Goal: Task Accomplishment & Management: Complete application form

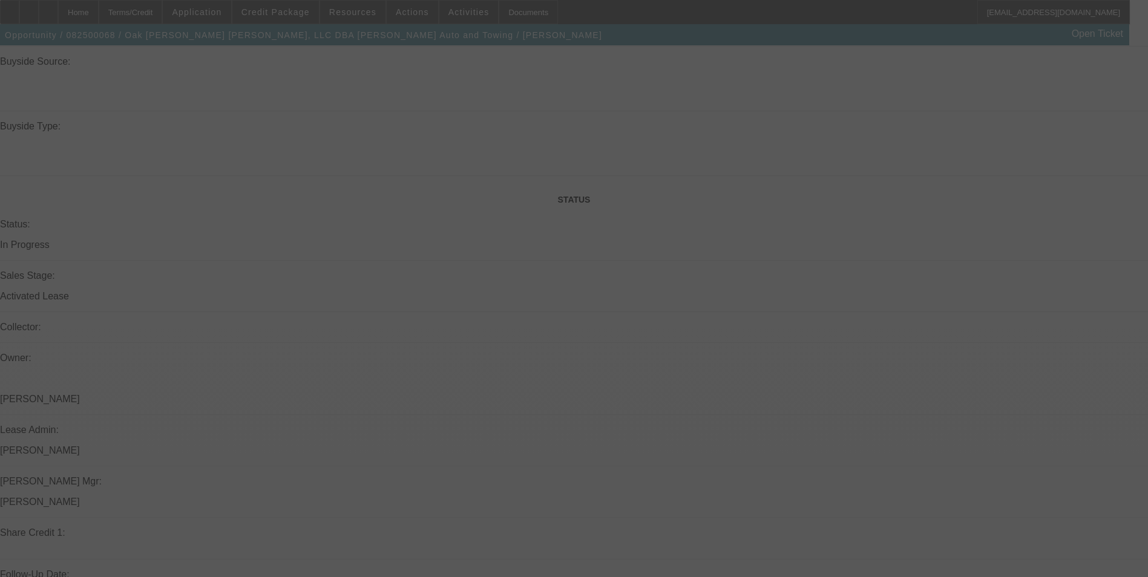
scroll to position [1527, 0]
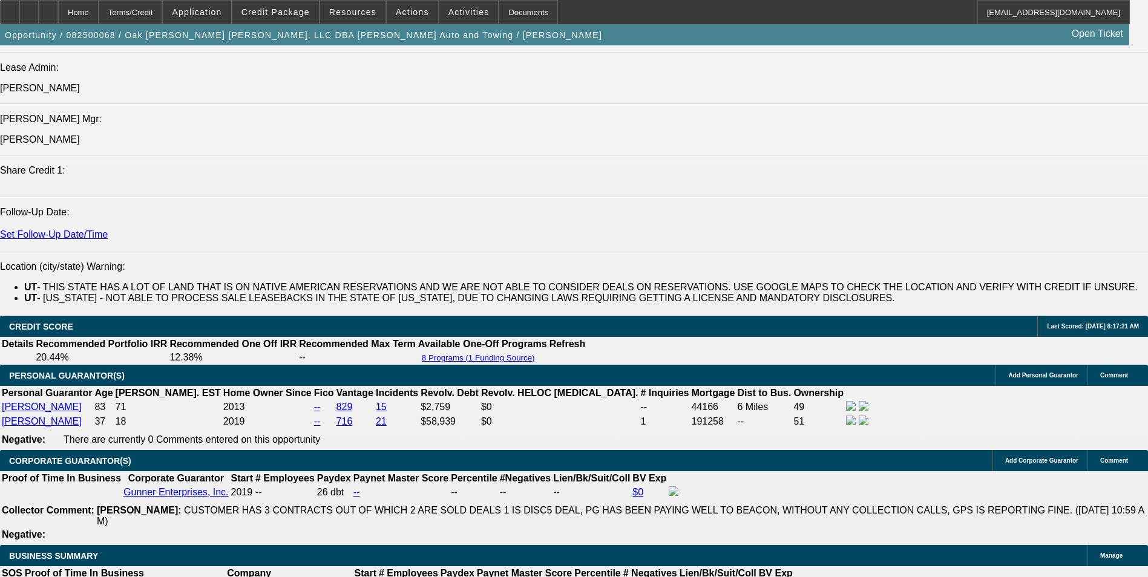
select select "0"
select select "2"
select select "0"
select select "2"
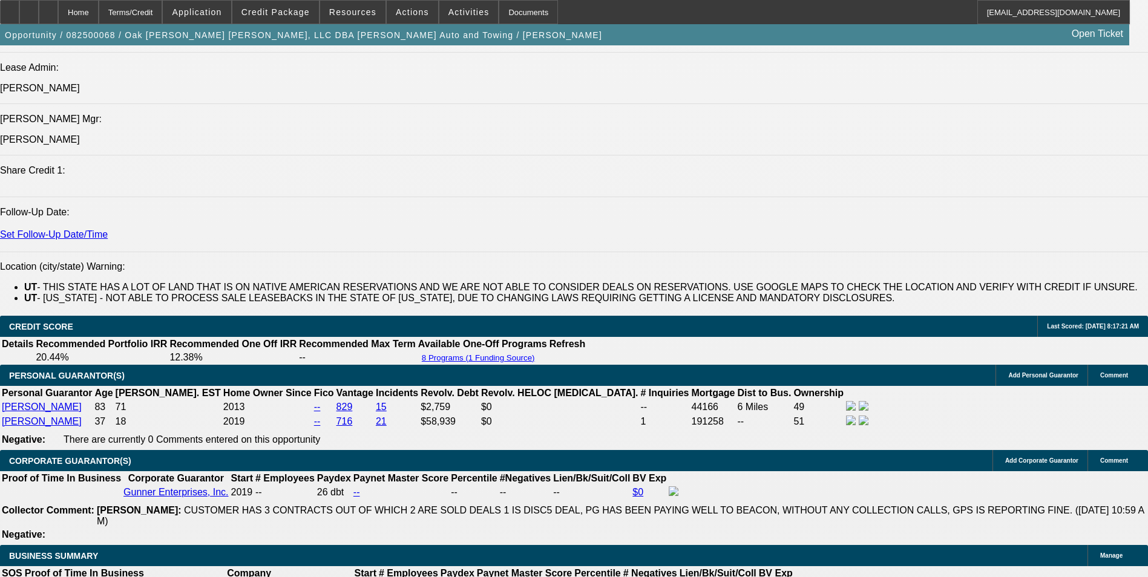
select select "0"
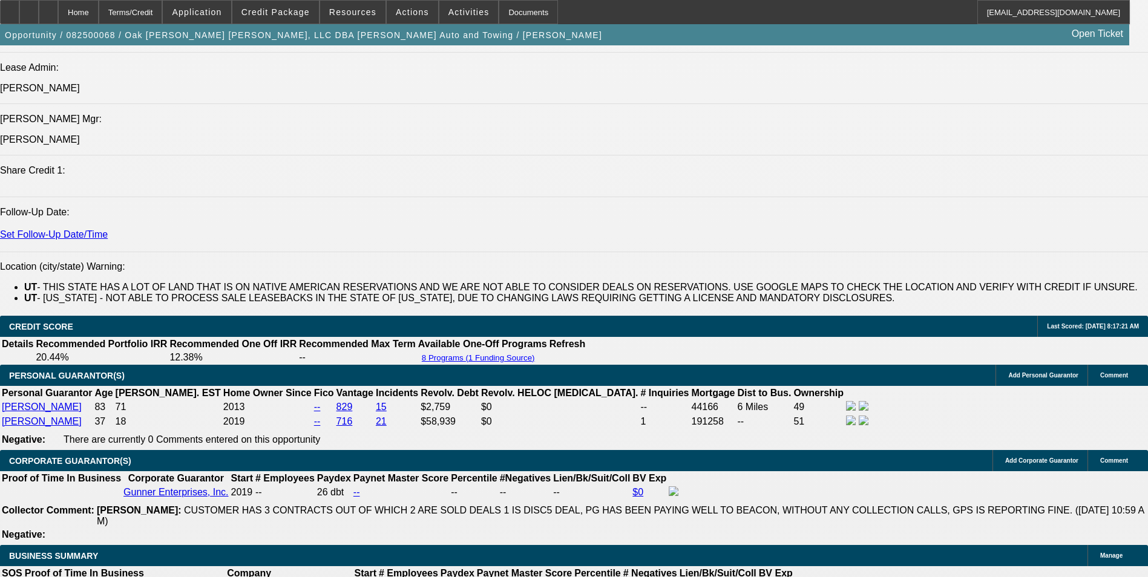
select select "0"
select select "1"
select select "2"
select select "6"
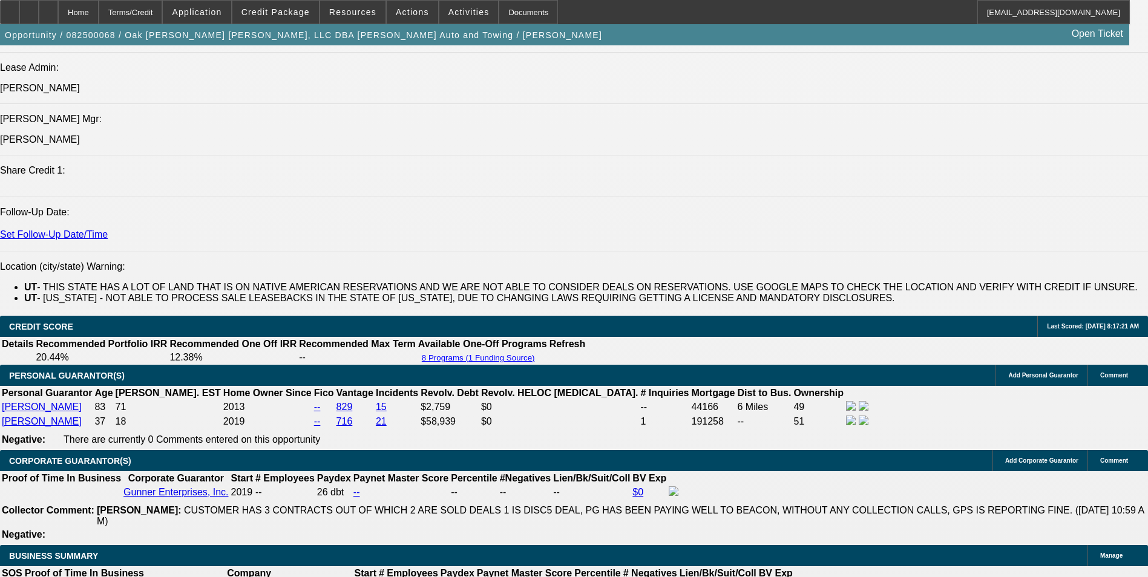
select select "1"
select select "2"
select select "6"
select select "1"
select select "2"
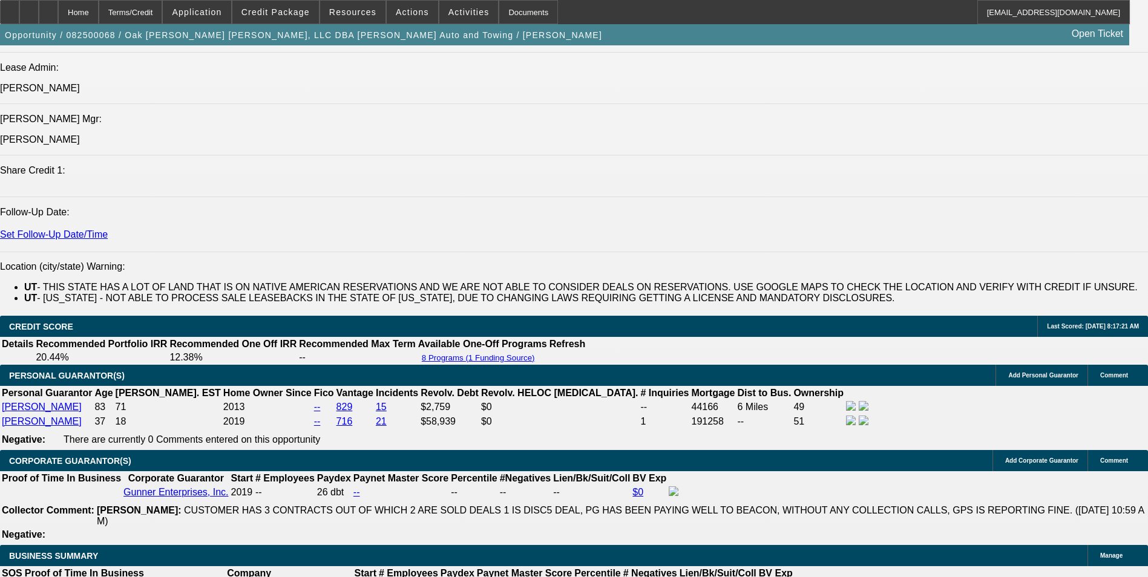
select select "6"
select select "1"
select select "2"
select select "6"
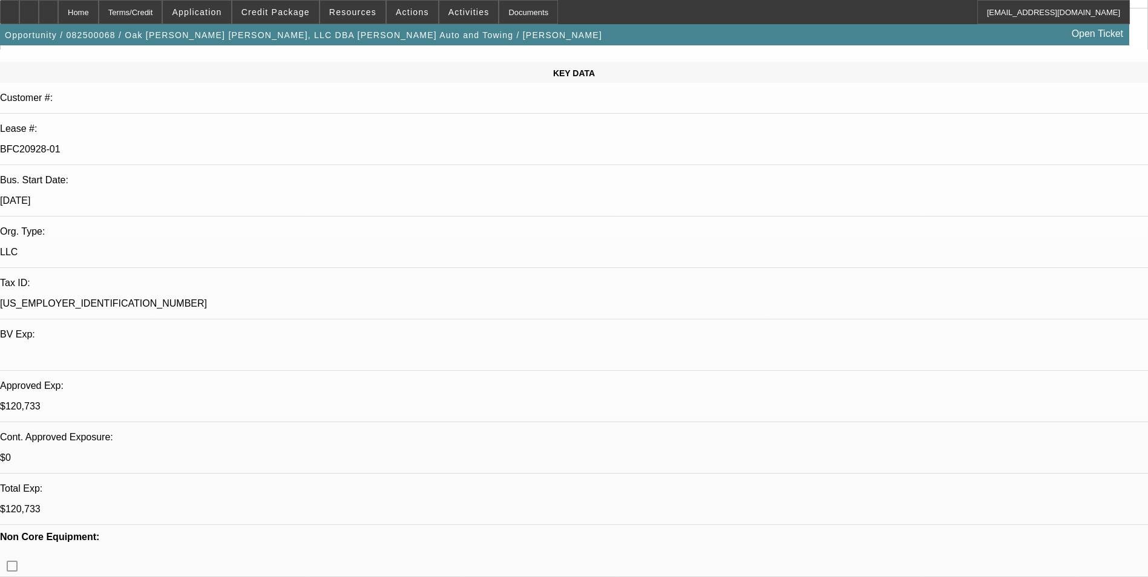
scroll to position [242, 0]
